Goal: Book appointment/travel/reservation

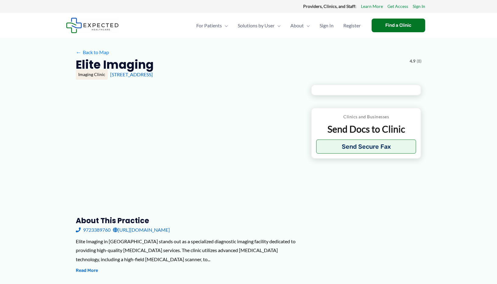
type input "**********"
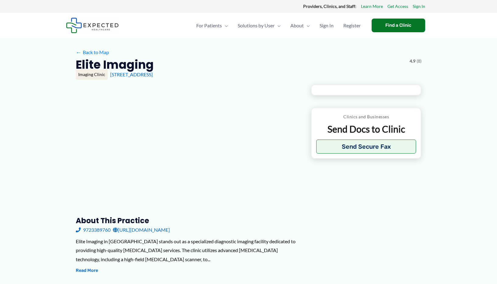
type input "**********"
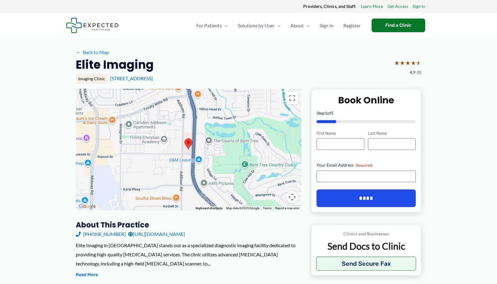
click at [355, 63] on div "Elite Imaging ★ ★ ★ ★ ★ 4.9 (8)" at bounding box center [249, 66] width 346 height 19
click at [165, 48] on div "← Back to Map" at bounding box center [249, 52] width 346 height 9
